Goal: Task Accomplishment & Management: Complete application form

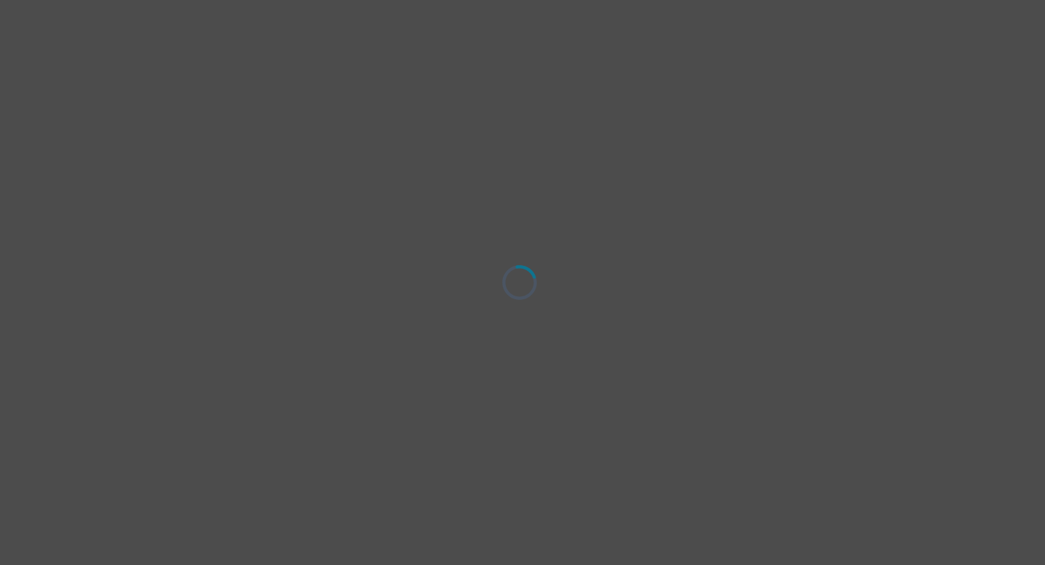
select select "[DEMOGRAPHIC_DATA]"
select select "she/her"
select select "Married"
select select "Professional degree"
select select "Instagram"
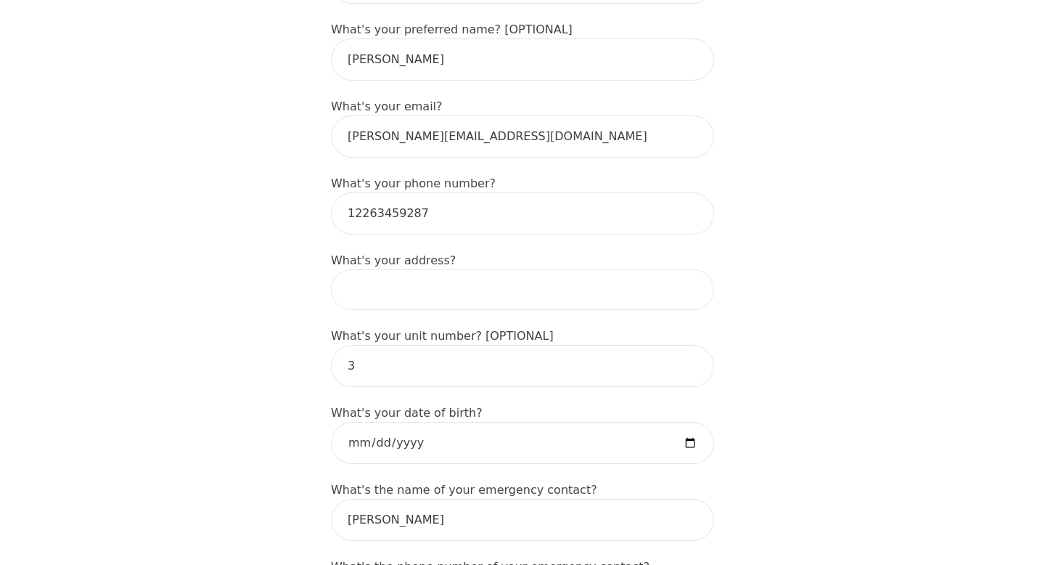
scroll to position [478, 0]
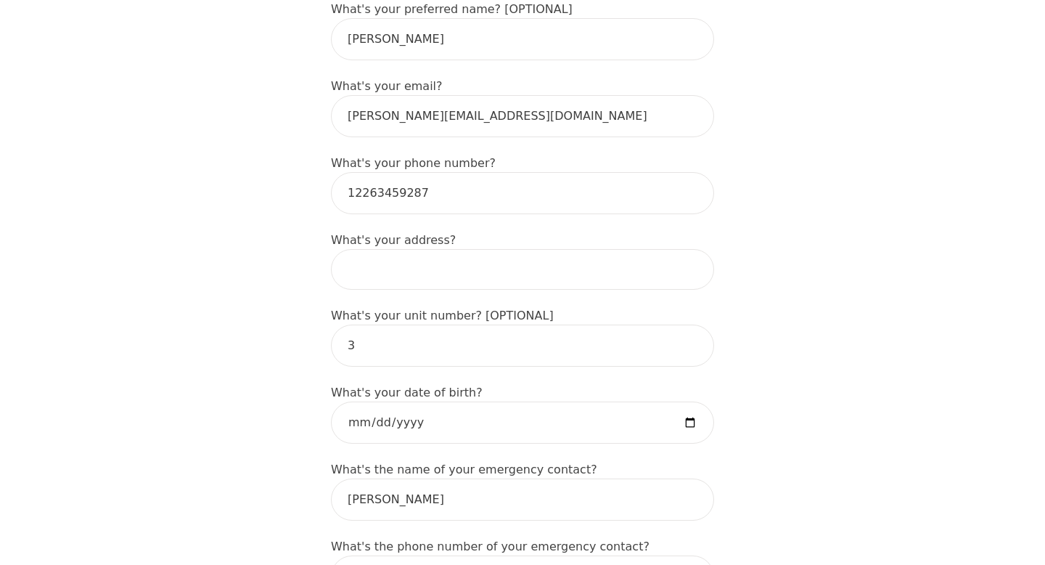
click at [417, 249] on input at bounding box center [522, 269] width 383 height 41
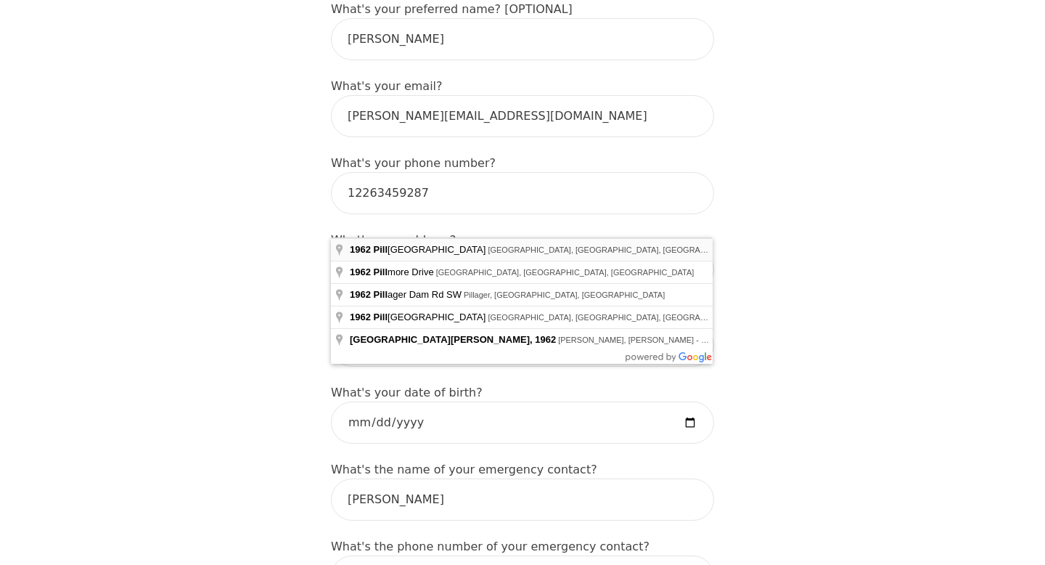
type input "[STREET_ADDRESS][PERSON_NAME]"
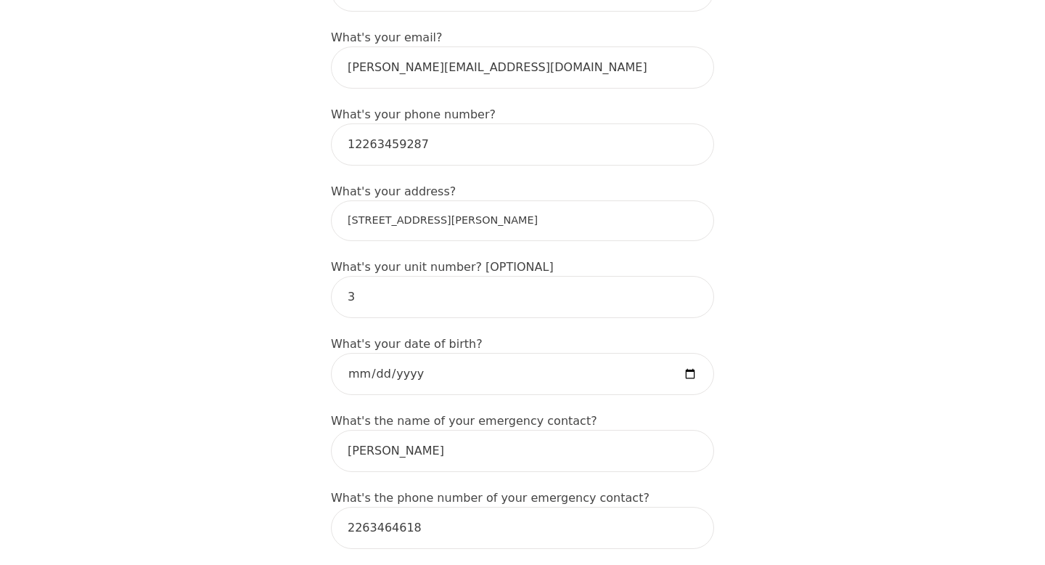
scroll to position [530, 0]
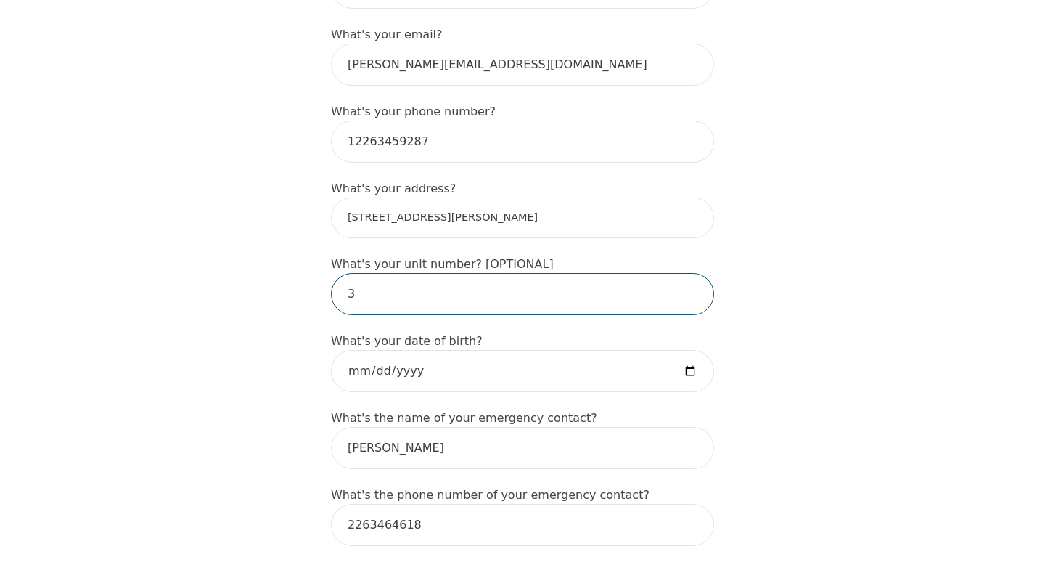
click at [426, 273] on input "3" at bounding box center [522, 294] width 383 height 42
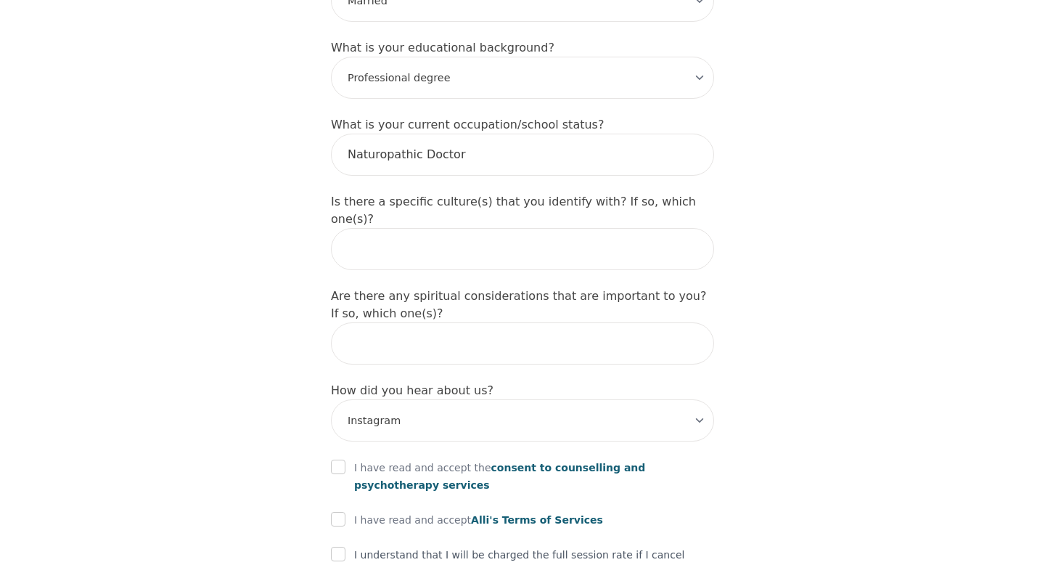
scroll to position [1552, 0]
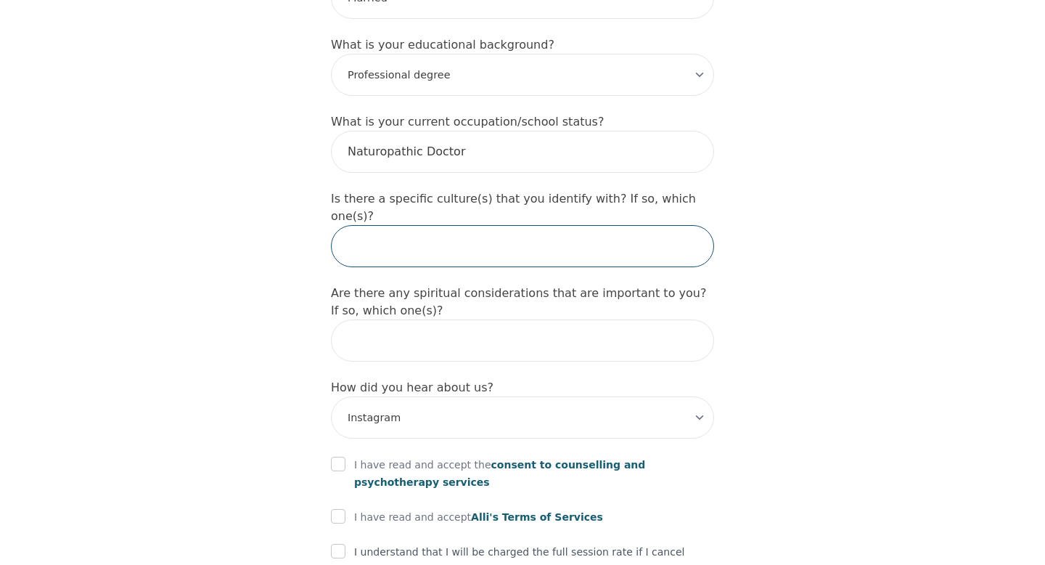
click at [449, 225] on input "text" at bounding box center [522, 246] width 383 height 42
type input "no"
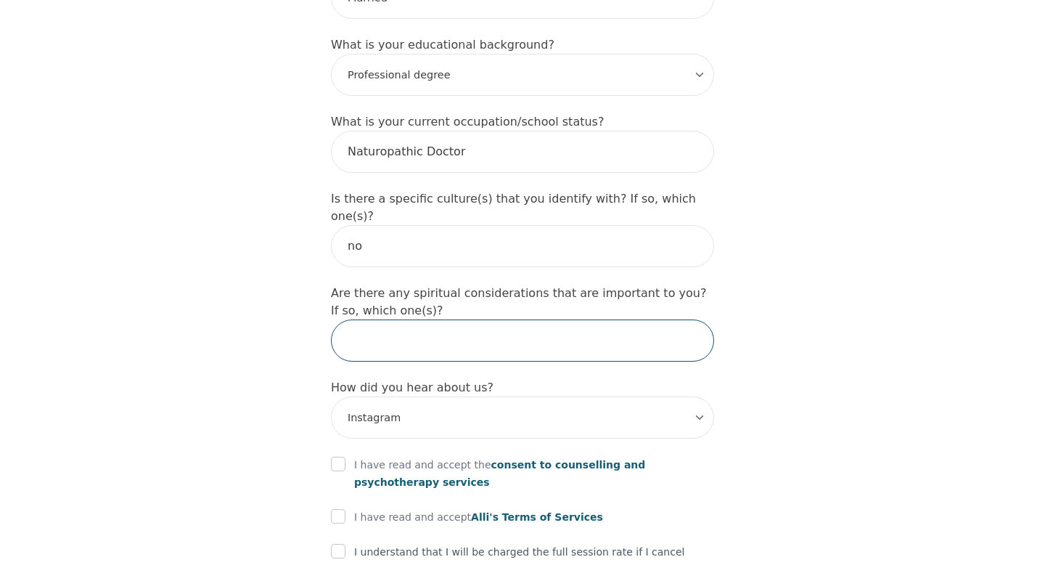
click at [464, 319] on input "text" at bounding box center [522, 340] width 383 height 42
type input "n"
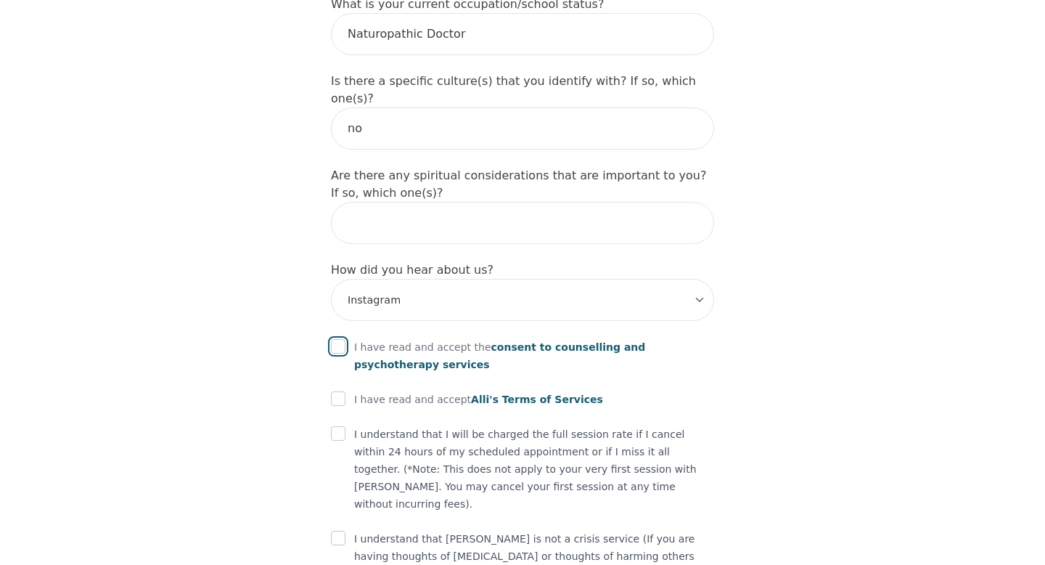
click at [340, 339] on input "checkbox" at bounding box center [338, 346] width 15 height 15
checkbox input "true"
click at [345, 391] on input "checkbox" at bounding box center [338, 398] width 15 height 15
checkbox input "true"
click at [339, 426] on input "checkbox" at bounding box center [338, 433] width 15 height 15
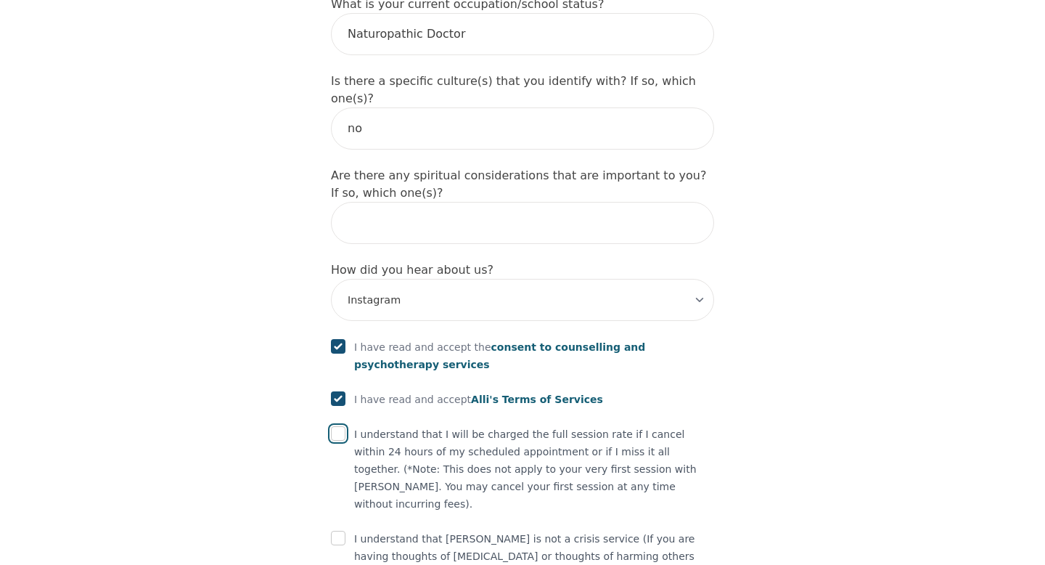
checkbox input "true"
click at [337, 531] on input "checkbox" at bounding box center [338, 538] width 15 height 15
checkbox input "true"
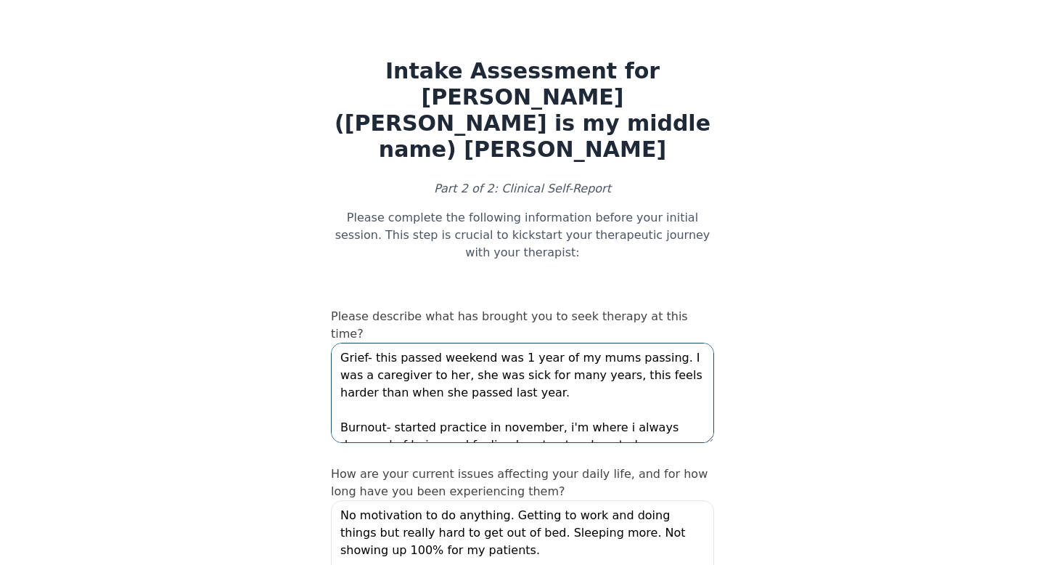
click at [455, 343] on textarea "Grief- this passed weekend was 1 year of my mums passing. I was a caregiver to …" at bounding box center [522, 393] width 383 height 100
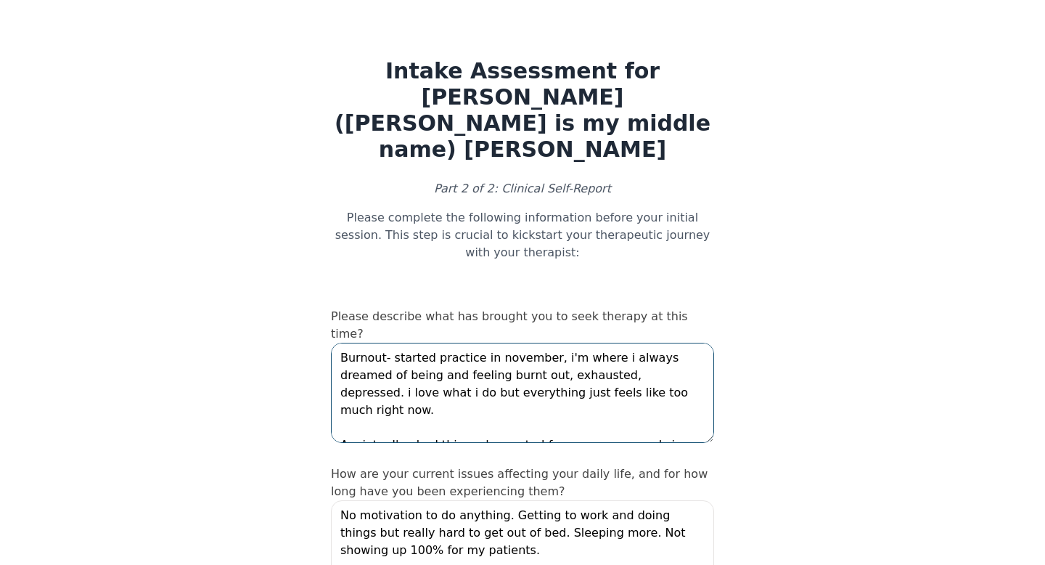
drag, startPoint x: 616, startPoint y: 343, endPoint x: 298, endPoint y: 290, distance: 322.1
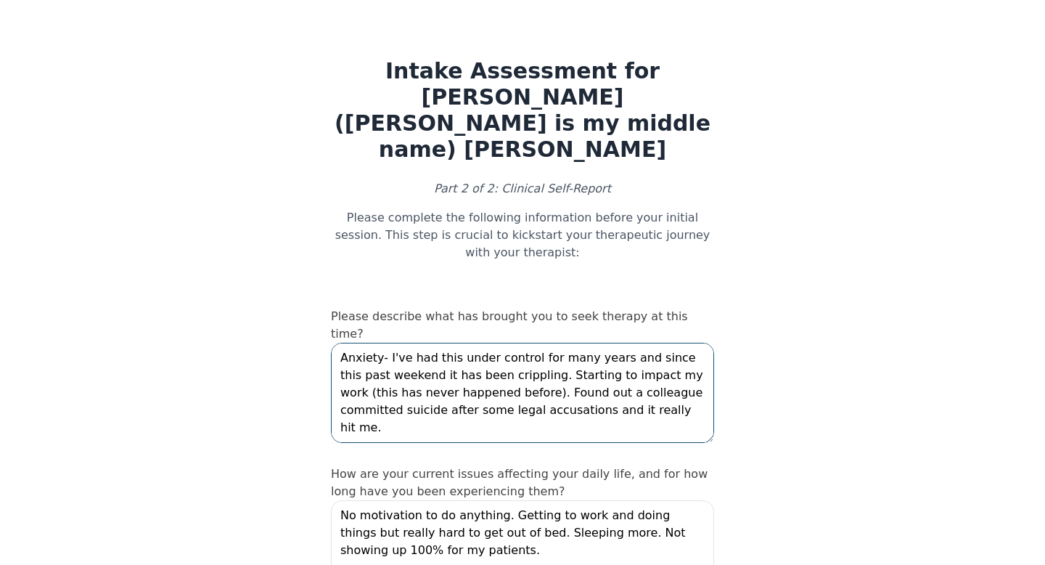
drag, startPoint x: 684, startPoint y: 354, endPoint x: 276, endPoint y: 272, distance: 416.7
type textarea "suicide after some legal accusations and it really hit me. Intrusive thoughts F…"
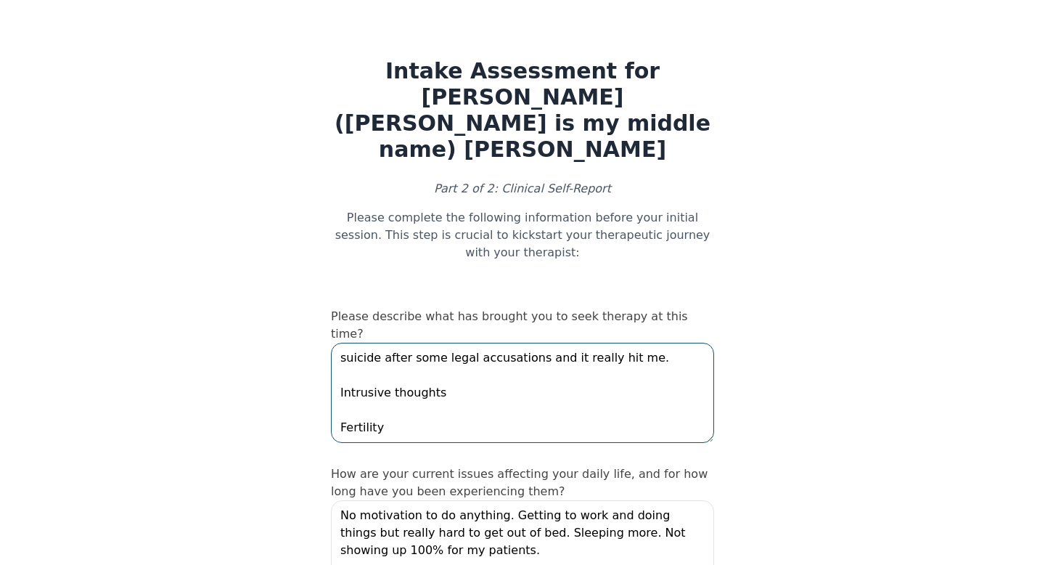
drag, startPoint x: 412, startPoint y: 358, endPoint x: 295, endPoint y: 255, distance: 156.3
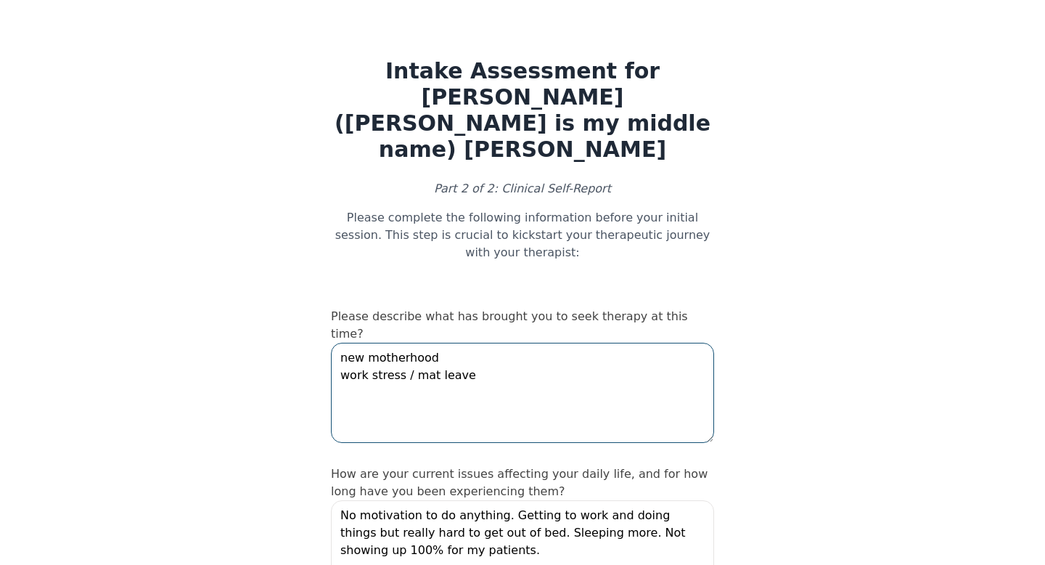
type textarea "new motherhood work stress / mat leave"
